Goal: Communication & Community: Answer question/provide support

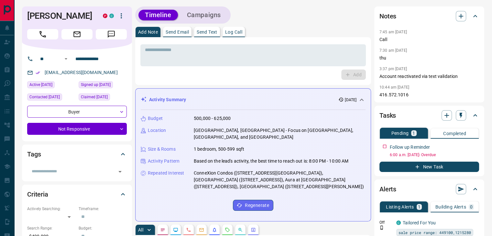
click at [255, 96] on div "Activity Summary [DATE]" at bounding box center [249, 99] width 217 height 7
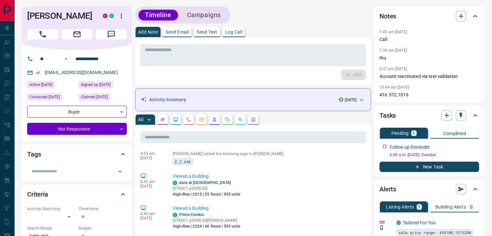
click at [189, 34] on p "Send Email" at bounding box center [177, 32] width 23 height 5
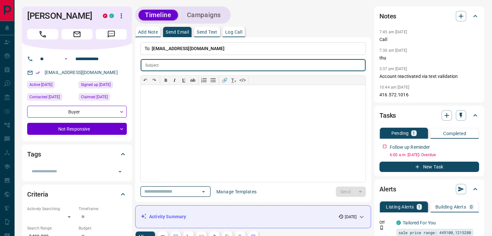
click at [180, 192] on input "text" at bounding box center [166, 192] width 49 height 8
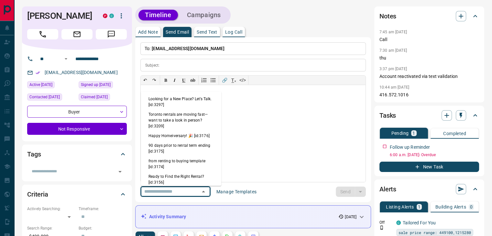
click at [187, 99] on li "Looking for a New Place? Let’s Talk. [id:3297]" at bounding box center [181, 102] width 81 height 16
type input "**********"
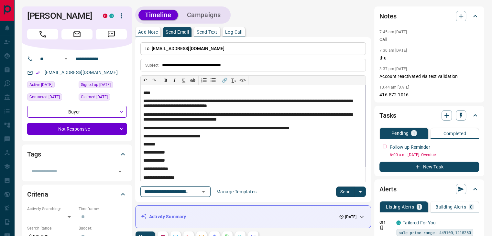
click at [150, 92] on p "****" at bounding box center [250, 94] width 215 height 6
click at [337, 192] on button "Send" at bounding box center [345, 192] width 19 height 10
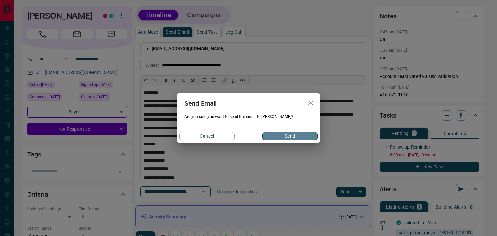
click at [296, 134] on button "Send" at bounding box center [289, 136] width 55 height 8
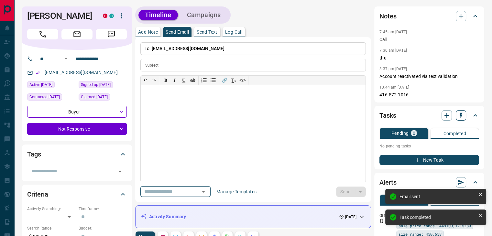
click at [464, 114] on icon "button" at bounding box center [461, 115] width 6 height 6
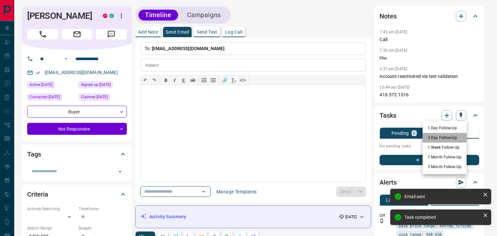
drag, startPoint x: 449, startPoint y: 136, endPoint x: 294, endPoint y: 40, distance: 182.7
click at [449, 136] on li "3 Day Follow-Up" at bounding box center [445, 138] width 44 height 10
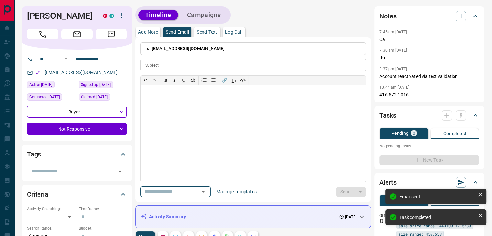
scroll to position [465, 0]
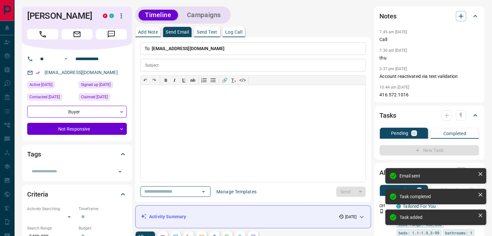
click at [239, 33] on p "Log Call" at bounding box center [233, 32] width 17 height 5
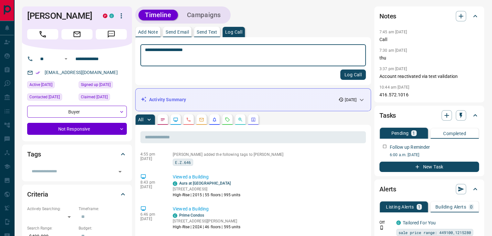
type textarea "**********"
click at [347, 72] on button "Log Call" at bounding box center [353, 75] width 26 height 10
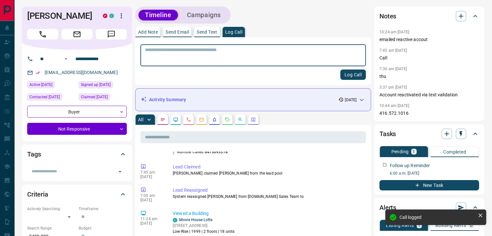
scroll to position [533, 0]
